Goal: Transaction & Acquisition: Register for event/course

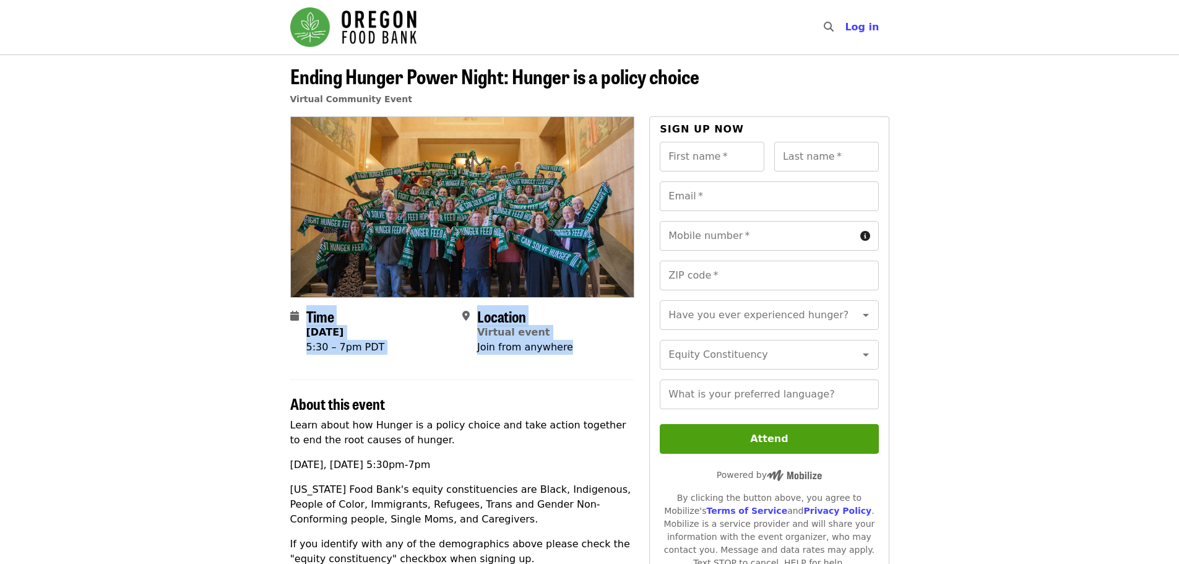
drag, startPoint x: 265, startPoint y: 312, endPoint x: 598, endPoint y: 350, distance: 335.6
click at [439, 350] on article "Ending Hunger Power Night: Hunger is a policy choice Virtual Community Event Ti…" at bounding box center [589, 516] width 1179 height 925
click at [427, 373] on div "About this event" at bounding box center [462, 395] width 345 height 33
drag, startPoint x: 234, startPoint y: 301, endPoint x: 625, endPoint y: 345, distance: 392.9
click at [439, 345] on article "Ending Hunger Power Night: Hunger is a policy choice Virtual Community Event Ti…" at bounding box center [589, 516] width 1179 height 925
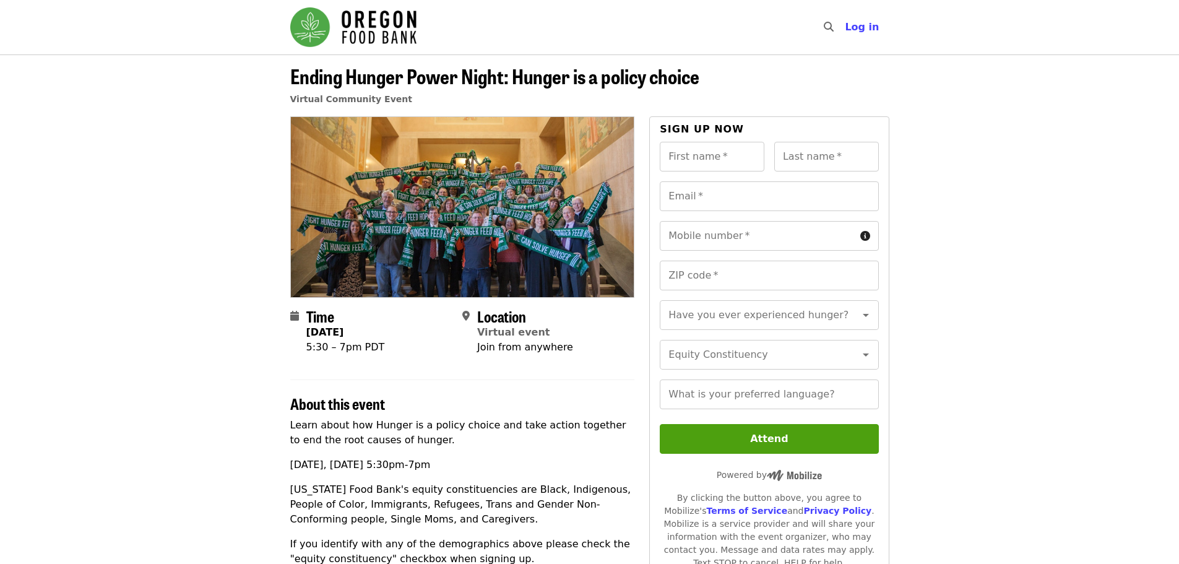
click at [56, 373] on article "Ending Hunger Power Night: Hunger is a policy choice Virtual Community Event Ti…" at bounding box center [589, 516] width 1179 height 925
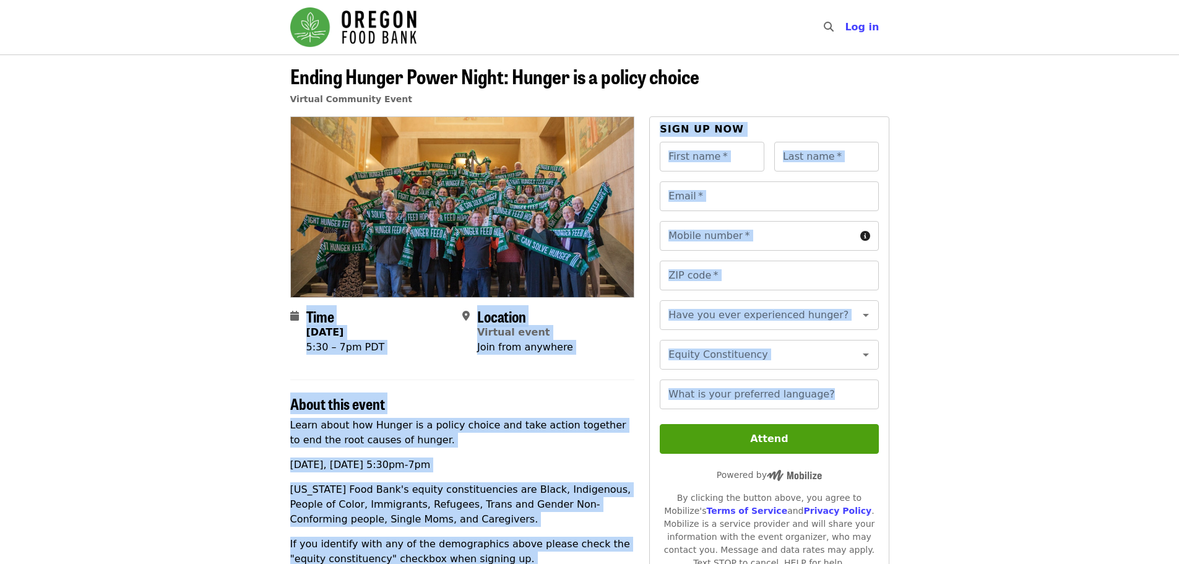
drag, startPoint x: 254, startPoint y: 312, endPoint x: 656, endPoint y: 416, distance: 416.1
click at [439, 373] on article "Ending Hunger Power Night: Hunger is a policy choice Virtual Community Event Ti…" at bounding box center [589, 516] width 1179 height 925
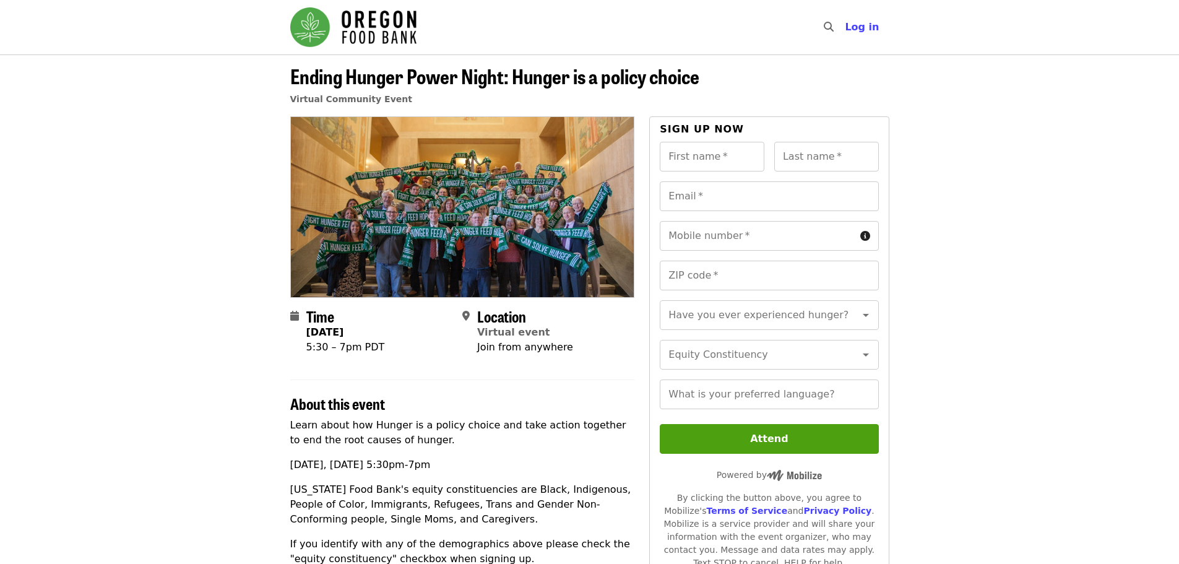
click at [149, 291] on article "Ending Hunger Power Night: Hunger is a policy choice Virtual Community Event Ti…" at bounding box center [589, 516] width 1179 height 925
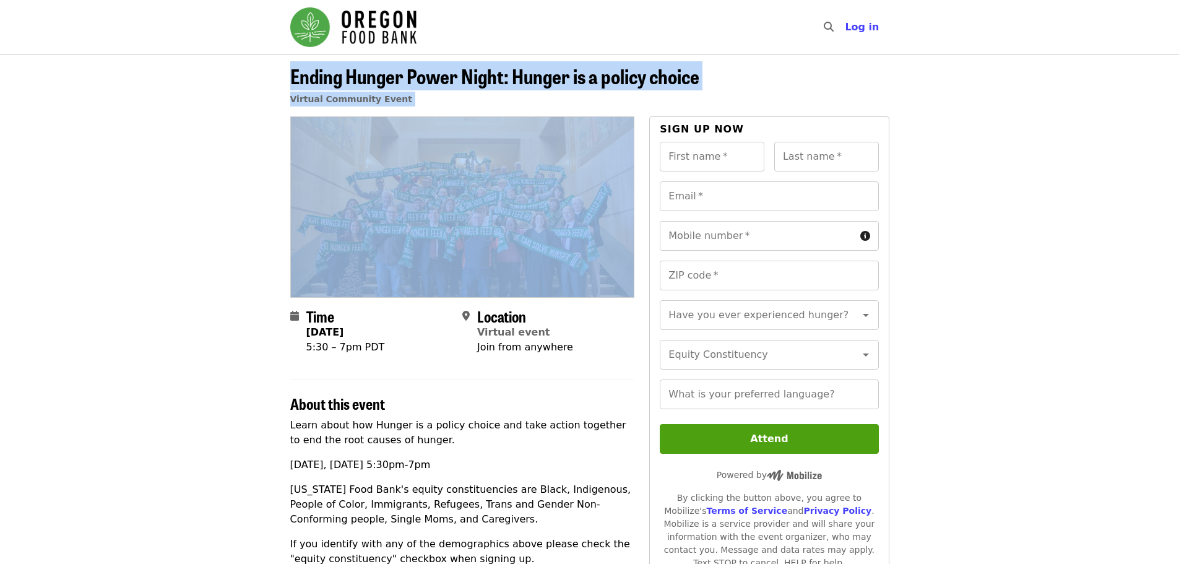
drag, startPoint x: 269, startPoint y: 62, endPoint x: 340, endPoint y: 266, distance: 215.6
click at [340, 265] on article "Ending Hunger Power Night: Hunger is a policy choice Virtual Community Event Ti…" at bounding box center [589, 516] width 1179 height 925
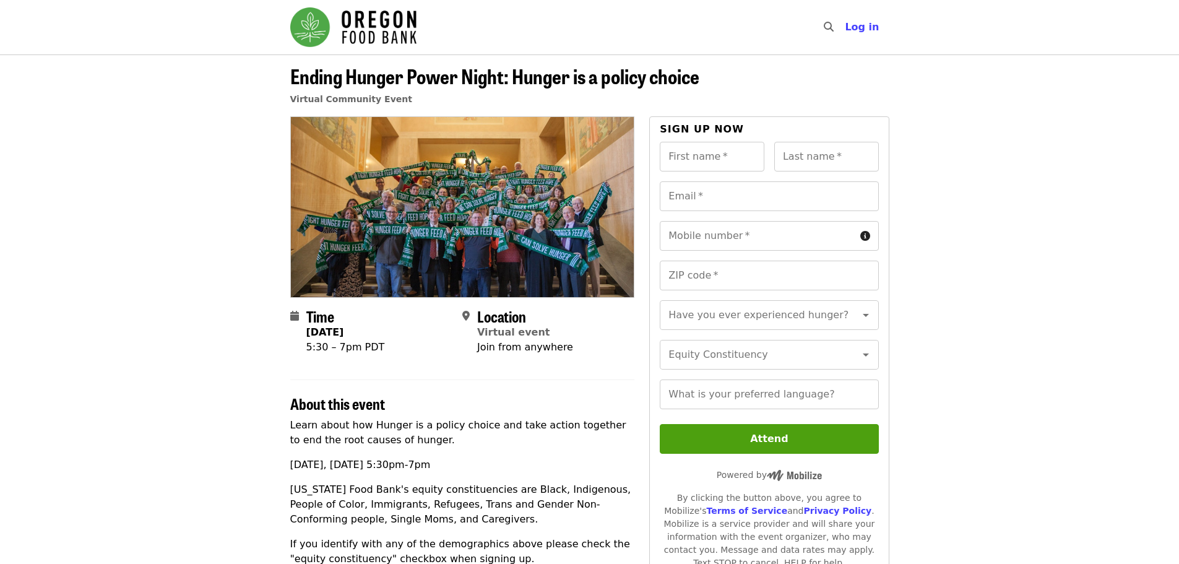
click at [259, 311] on article "Ending Hunger Power Night: Hunger is a policy choice Virtual Community Event Ti…" at bounding box center [589, 516] width 1179 height 925
drag, startPoint x: 257, startPoint y: 313, endPoint x: 588, endPoint y: 379, distance: 337.5
click at [439, 373] on article "Ending Hunger Power Night: Hunger is a policy choice Virtual Community Event Ti…" at bounding box center [589, 516] width 1179 height 925
click at [212, 83] on header "Ending Hunger Power Night: Hunger is a policy choice Virtual Community Event" at bounding box center [589, 85] width 1179 height 62
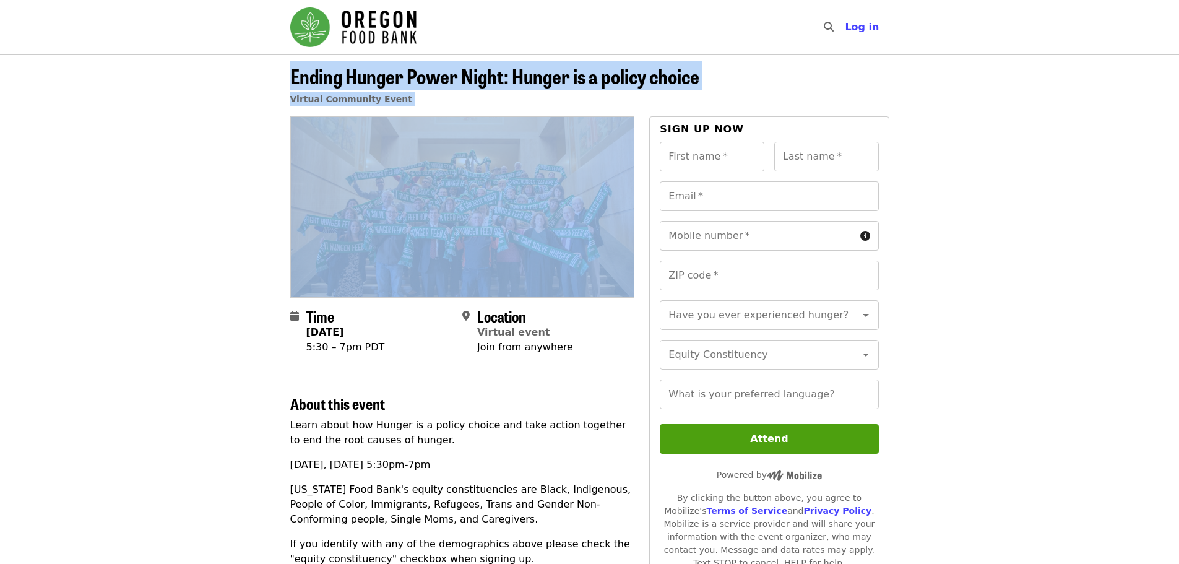
drag, startPoint x: 221, startPoint y: 80, endPoint x: 469, endPoint y: 278, distance: 317.4
click at [439, 273] on article "Ending Hunger Power Night: Hunger is a policy choice Virtual Community Event Ti…" at bounding box center [589, 516] width 1179 height 925
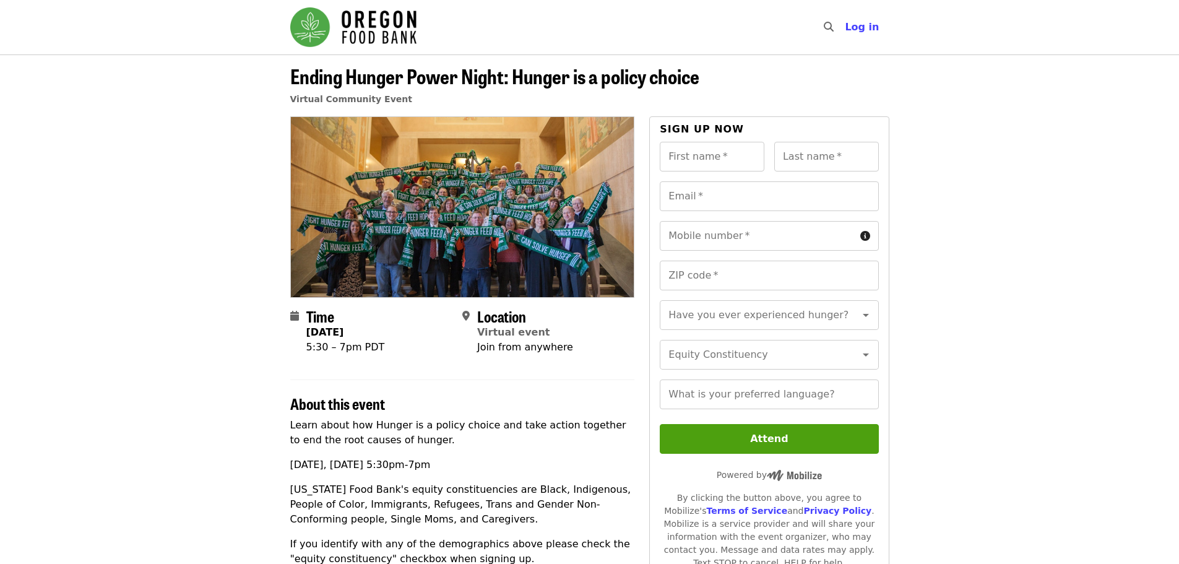
click at [317, 343] on div "5:30 – 7pm PDT" at bounding box center [345, 347] width 79 height 15
click at [439, 163] on input "First name   *" at bounding box center [712, 157] width 105 height 30
type input "******"
click at [439, 157] on input "Last name   *" at bounding box center [826, 157] width 105 height 30
type input "******"
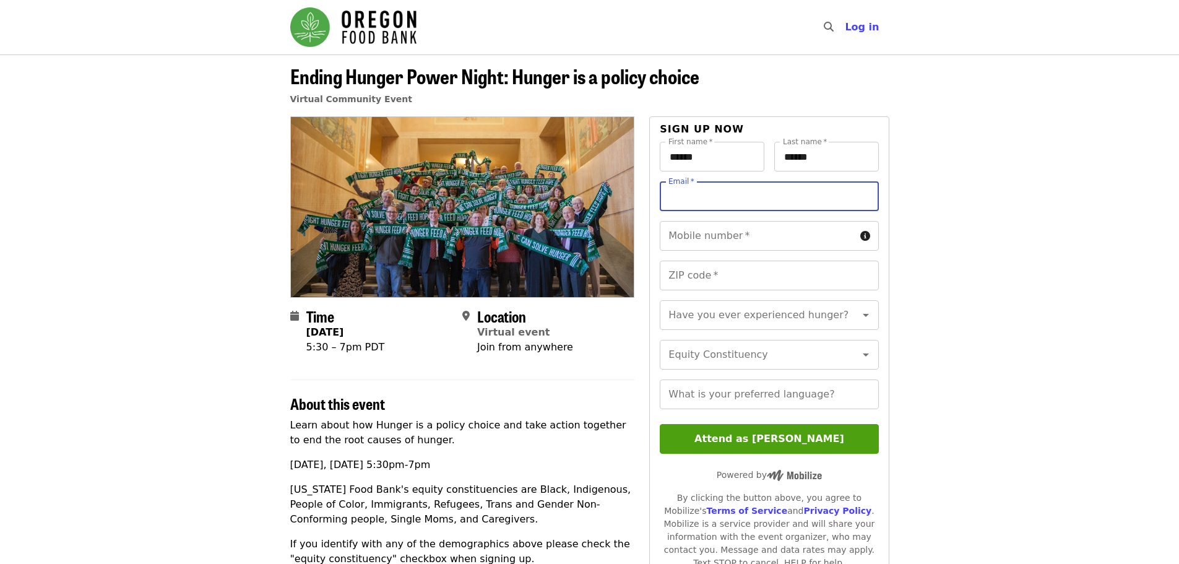
click at [439, 196] on input "Email   *" at bounding box center [769, 196] width 218 height 30
type input "**********"
click at [439, 240] on input "Mobile number   *" at bounding box center [757, 236] width 195 height 30
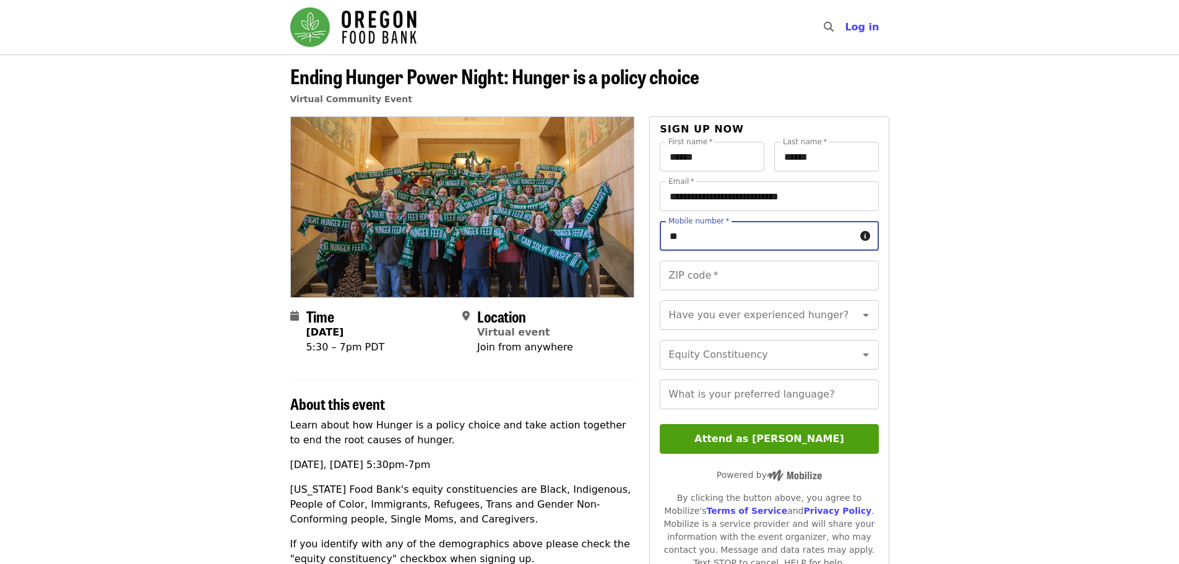
type input "*"
type input "**"
click at [439, 373] on button "Attend as [PERSON_NAME]" at bounding box center [769, 439] width 218 height 30
type input "*"
click at [439, 240] on input "**" at bounding box center [757, 236] width 195 height 30
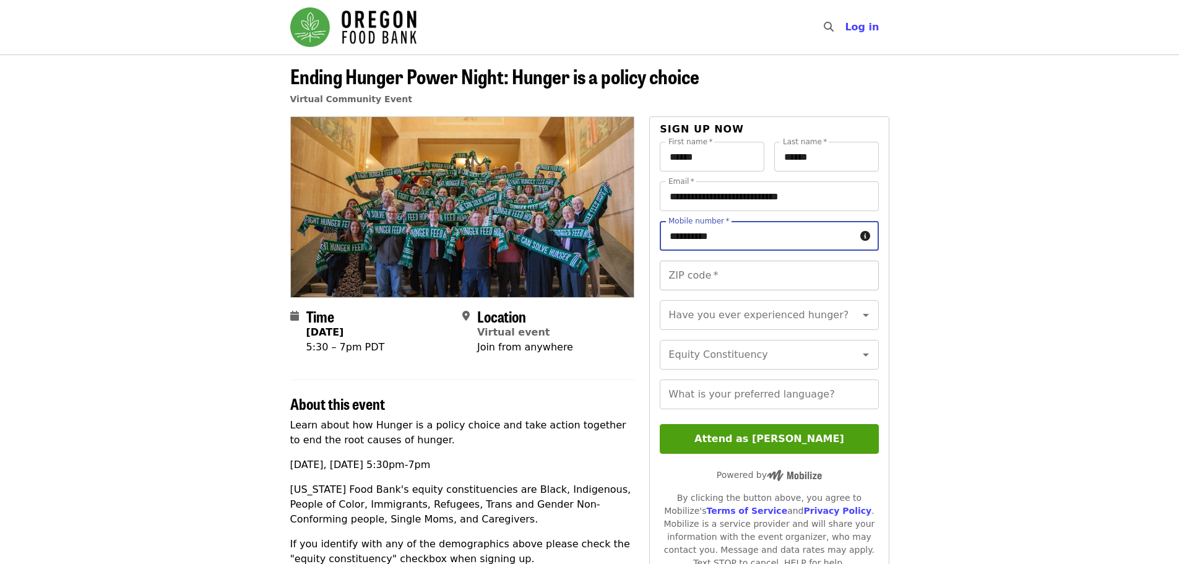
type input "**********"
click at [439, 285] on input "ZIP code   *" at bounding box center [769, 275] width 218 height 30
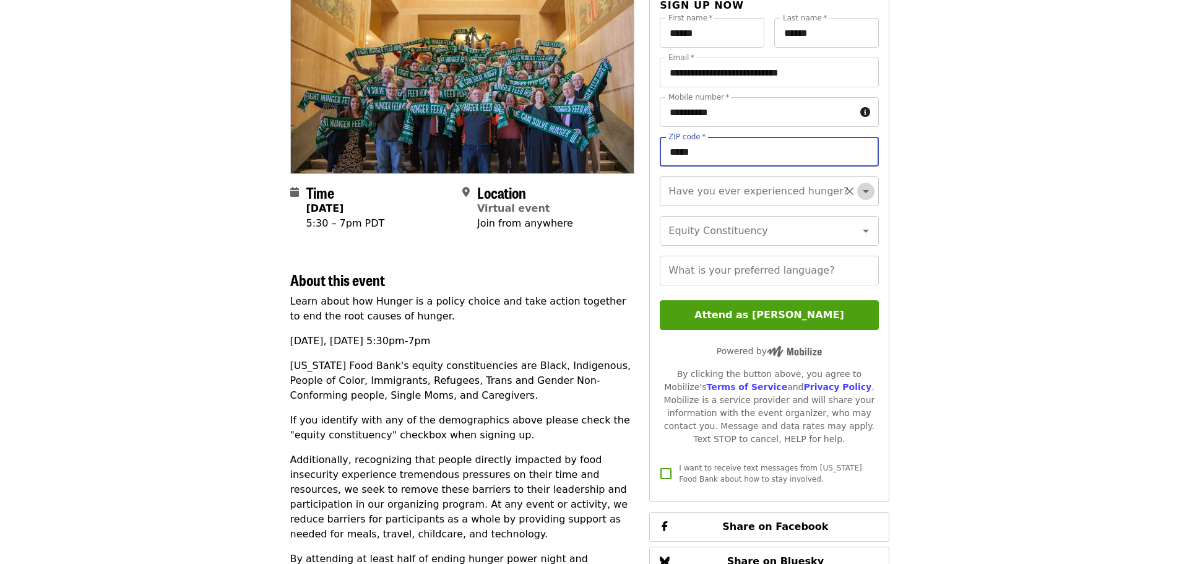
click at [439, 185] on icon "Open" at bounding box center [865, 191] width 15 height 15
type input "*****"
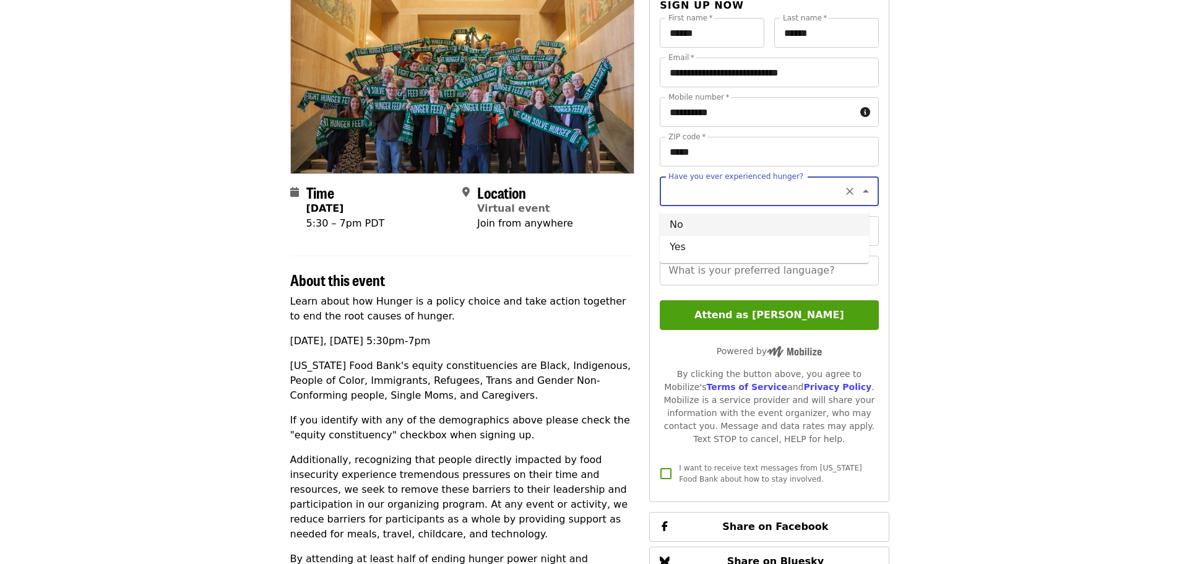
click at [439, 223] on li "No" at bounding box center [764, 224] width 209 height 22
type input "**"
click at [439, 238] on icon "Open" at bounding box center [865, 230] width 15 height 15
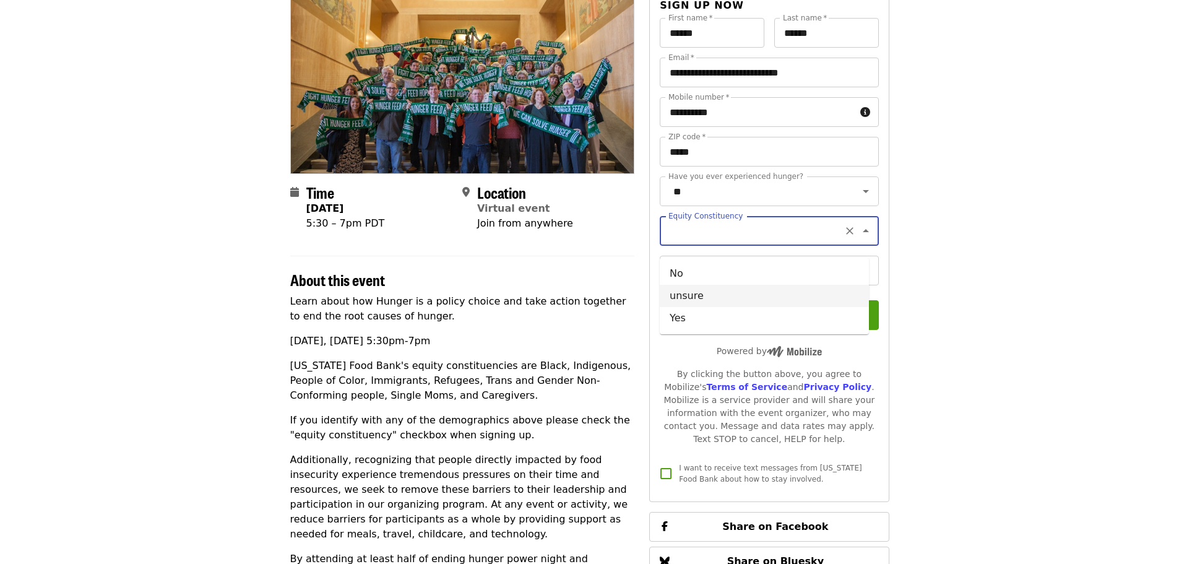
click at [439, 296] on article "Ending Hunger Power Night: Hunger is a policy choice Virtual Community Event Ti…" at bounding box center [589, 393] width 1179 height 925
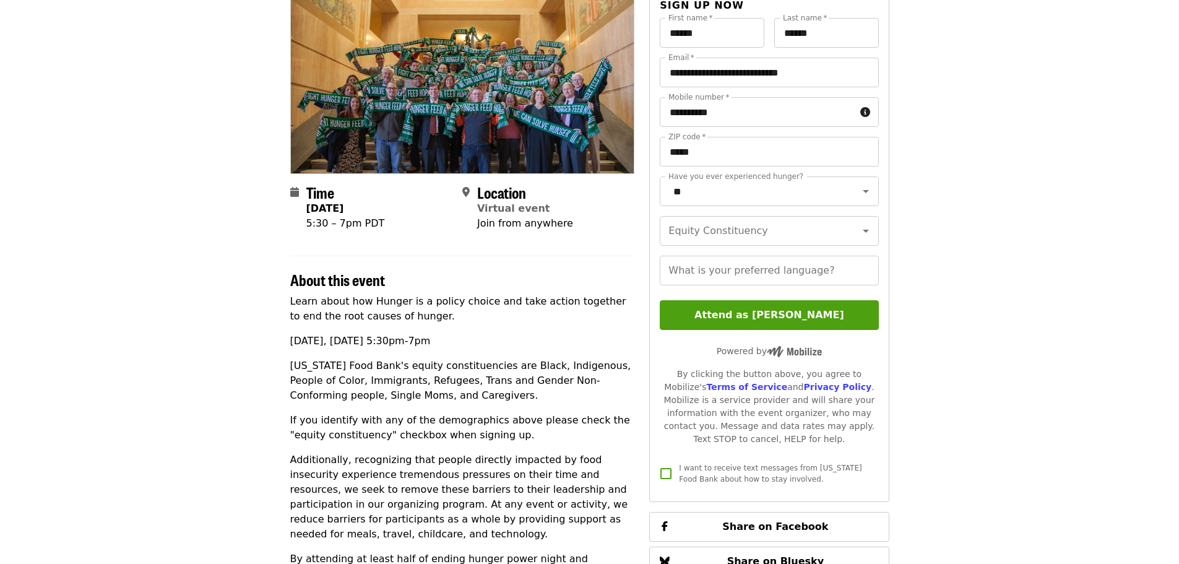
scroll to position [186, 0]
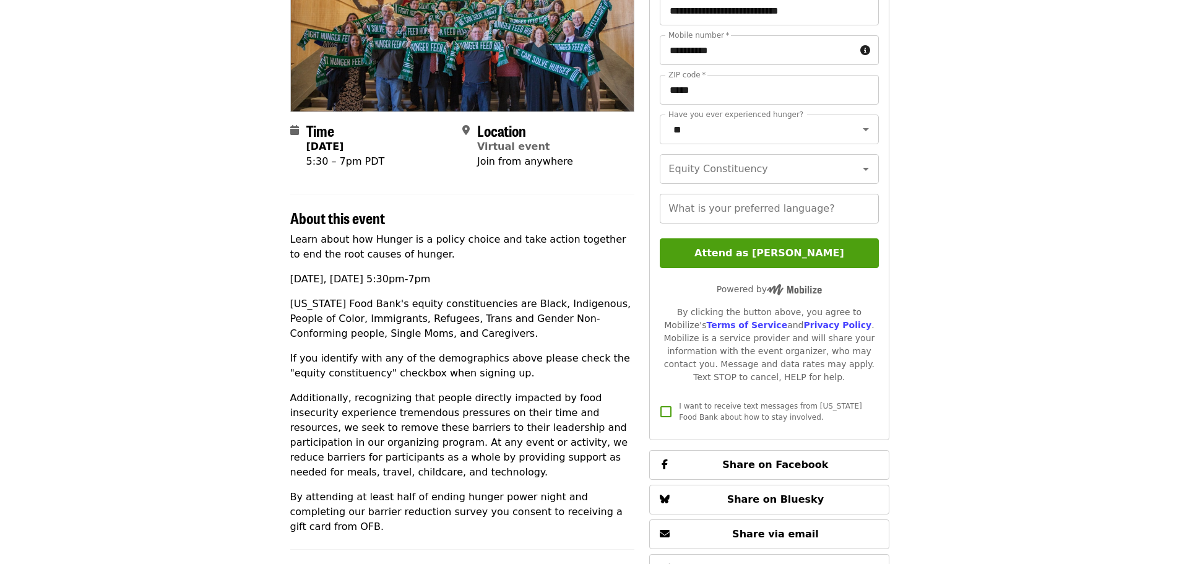
click at [439, 223] on input "What is your preferred language?" at bounding box center [769, 209] width 218 height 30
type input "*"
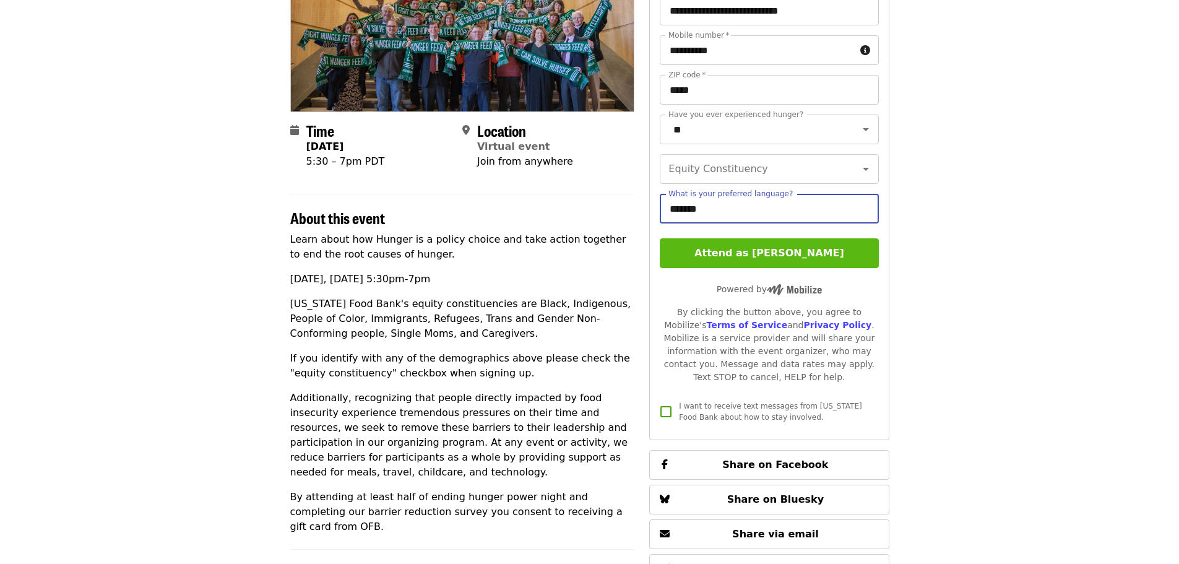
type input "*******"
click at [439, 268] on button "Attend as [PERSON_NAME]" at bounding box center [769, 253] width 218 height 30
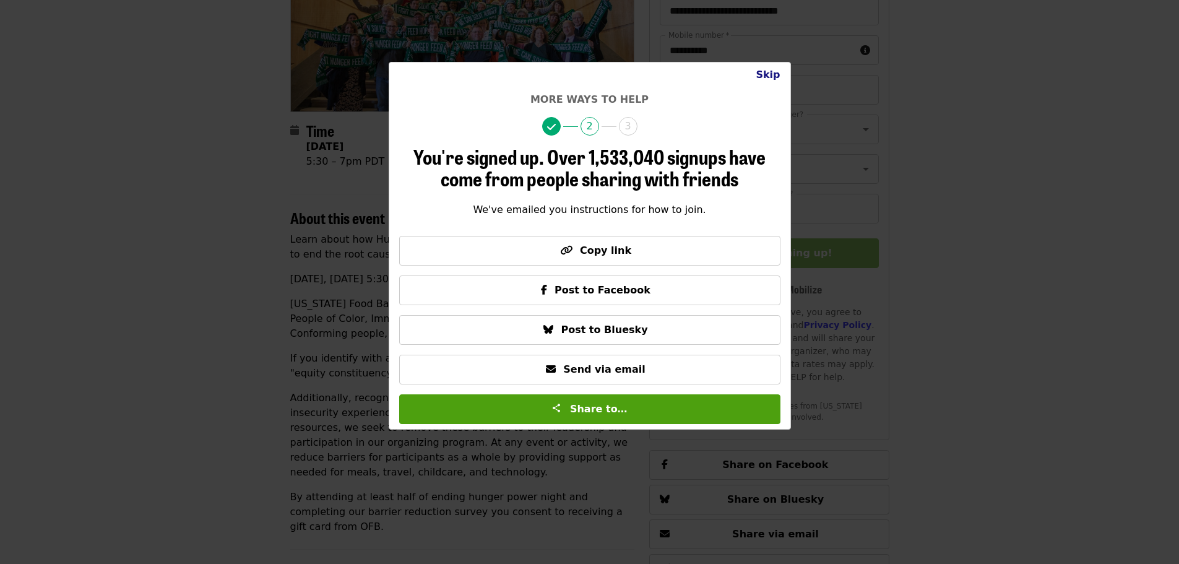
click at [439, 76] on button "Skip" at bounding box center [768, 74] width 44 height 25
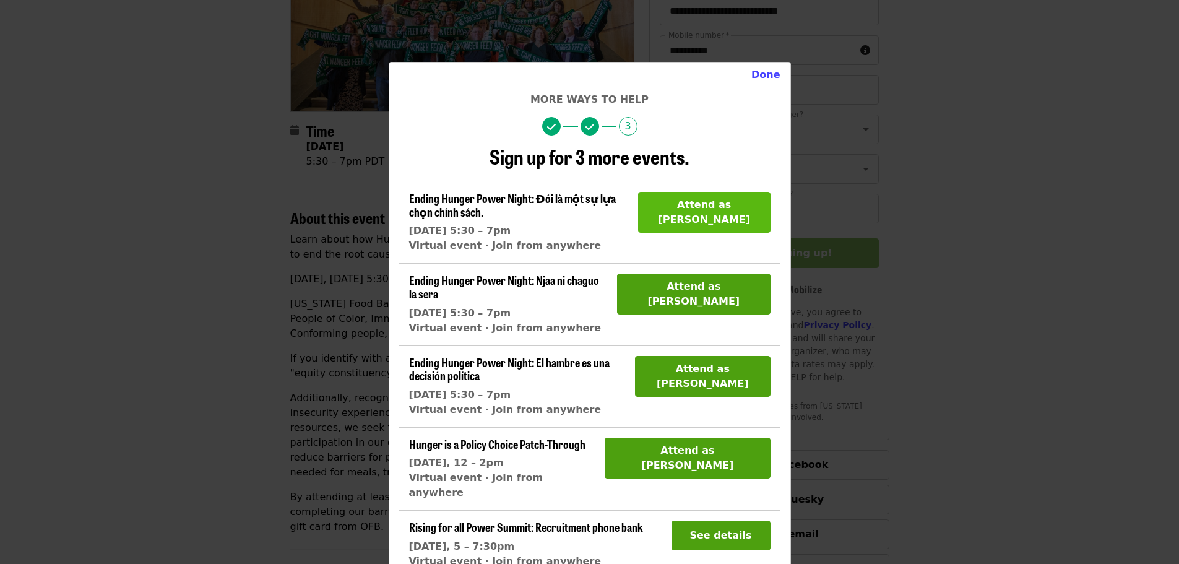
click at [439, 210] on button "Attend as [PERSON_NAME]" at bounding box center [704, 212] width 132 height 41
click at [439, 209] on span "Thanks for signing up!" at bounding box center [712, 212] width 69 height 27
click at [439, 73] on button "Done" at bounding box center [765, 74] width 49 height 25
